Goal: Download file/media

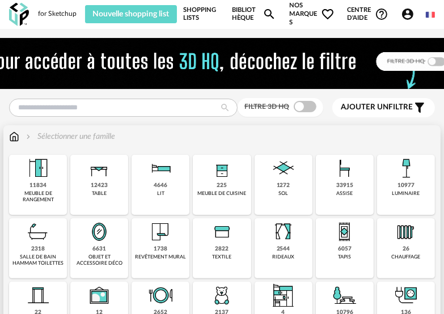
click at [277, 178] on img at bounding box center [283, 168] width 27 height 27
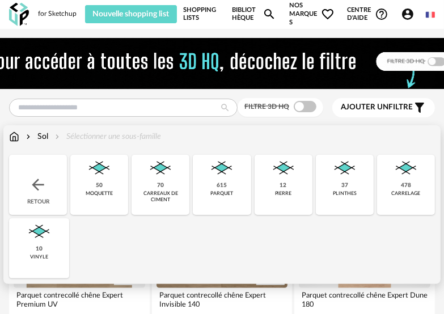
click at [222, 169] on img at bounding box center [221, 168] width 27 height 27
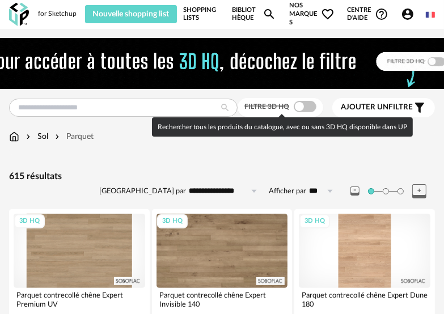
click at [303, 105] on span at bounding box center [305, 106] width 23 height 11
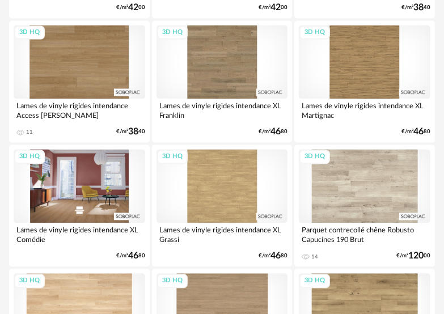
scroll to position [1248, 0]
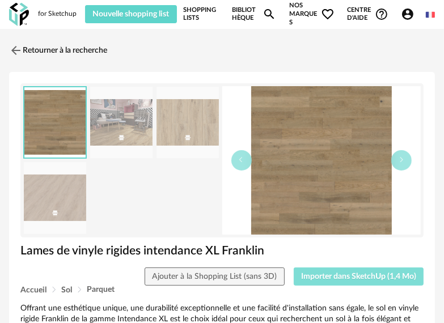
click at [343, 276] on span "Importer dans SketchUp (1,4 Mo)" at bounding box center [358, 277] width 115 height 8
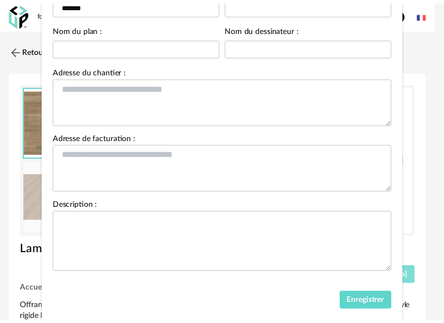
scroll to position [129, 0]
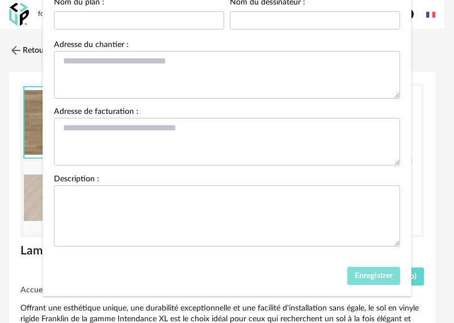
click at [356, 280] on button "Enregistrer" at bounding box center [373, 276] width 53 height 18
